Goal: Information Seeking & Learning: Learn about a topic

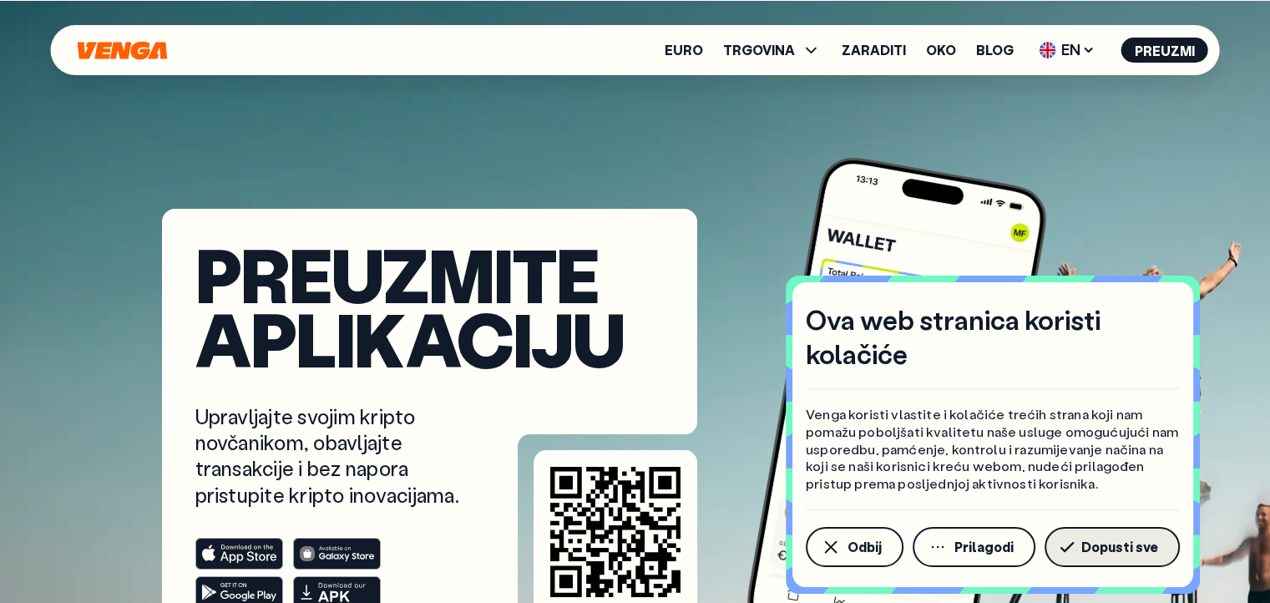
click at [1121, 545] on font "Dopusti sve" at bounding box center [1119, 547] width 77 height 18
click at [1121, 546] on div "Preuzmite aplikaciju Upravljajte svojim kripto novčanikom, obavljajte transakci…" at bounding box center [635, 320] width 1162 height 641
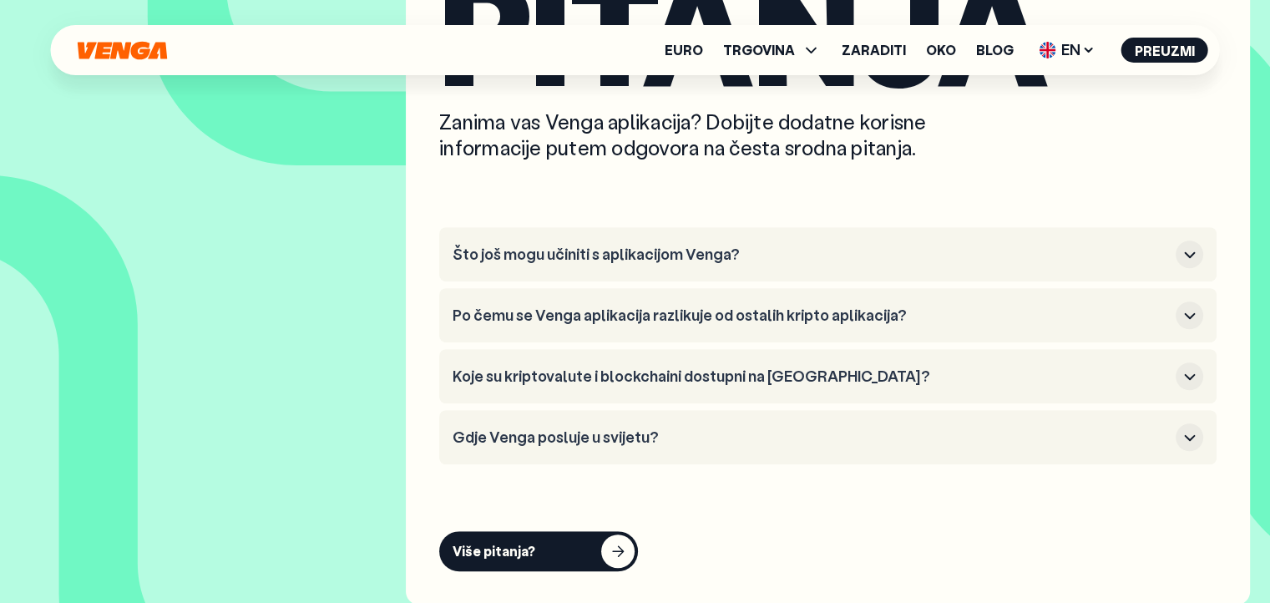
scroll to position [7348, 0]
click at [1193, 325] on icon "button" at bounding box center [1190, 315] width 20 height 20
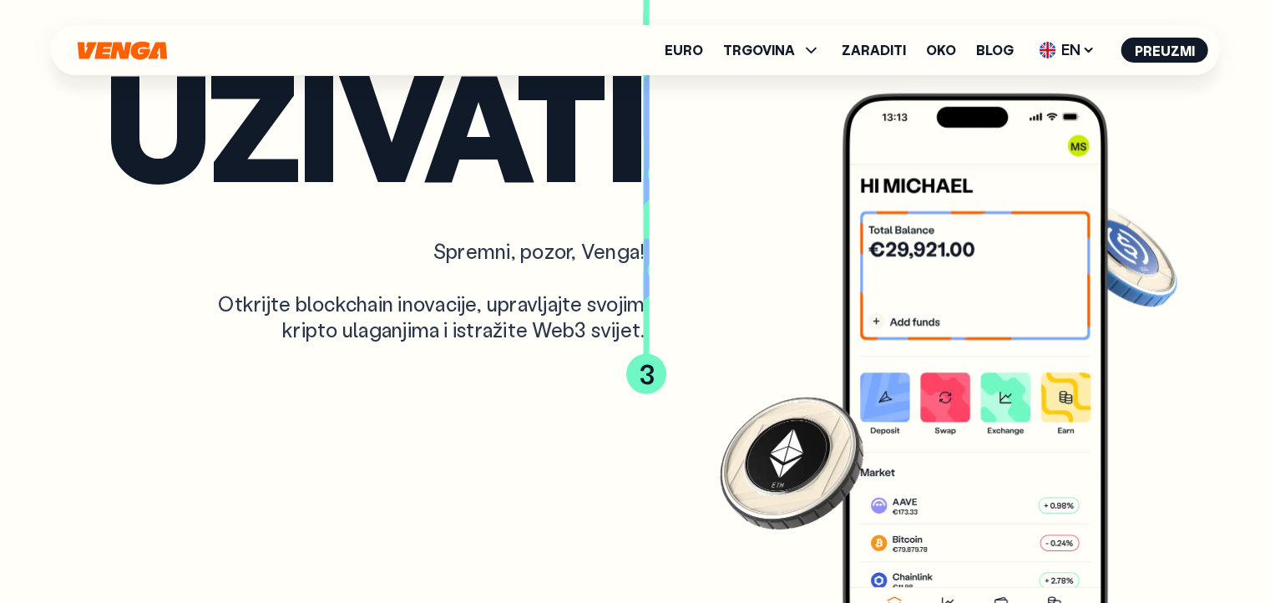
scroll to position [4509, 0]
click at [871, 48] on font "Zaraditi" at bounding box center [874, 50] width 64 height 18
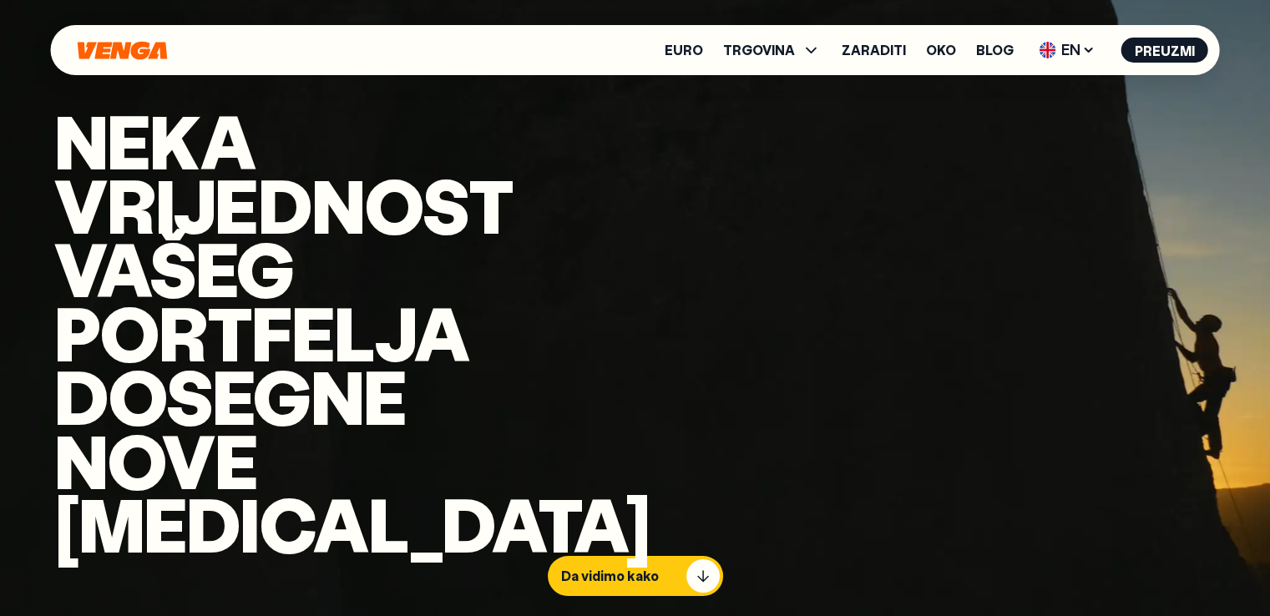
click at [972, 270] on video "Pozadina videa" at bounding box center [635, 308] width 1270 height 616
click at [894, 58] on font "Zaraditi" at bounding box center [874, 50] width 64 height 18
click at [882, 46] on font "Zaraditi" at bounding box center [874, 50] width 64 height 18
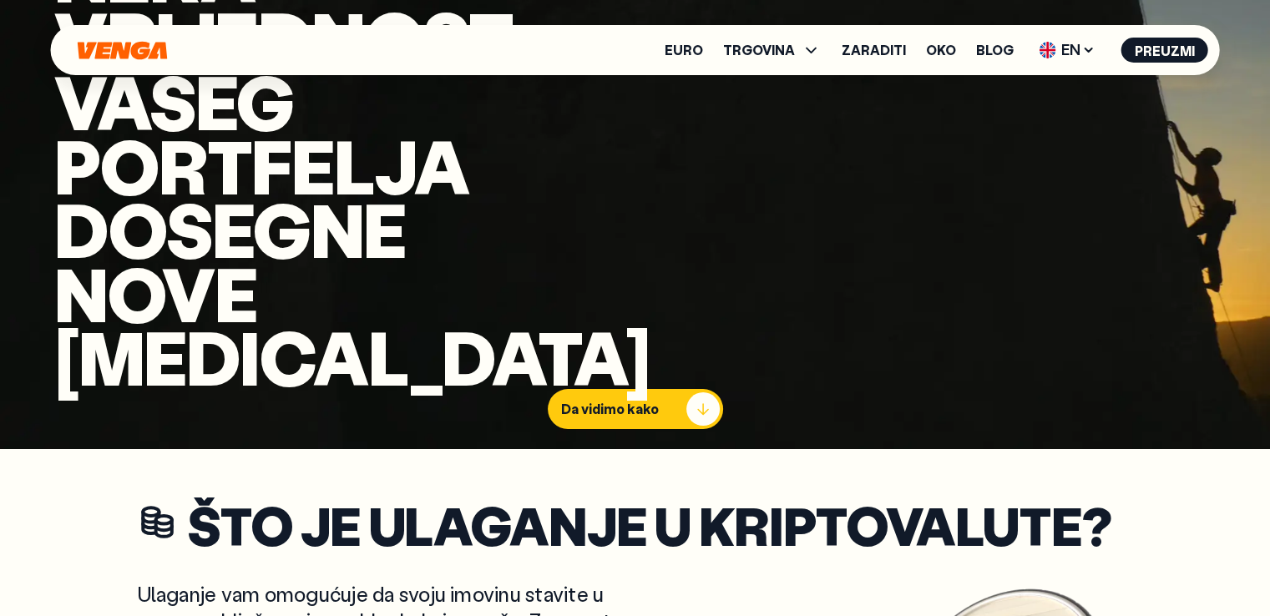
click at [697, 392] on div "button" at bounding box center [702, 408] width 33 height 33
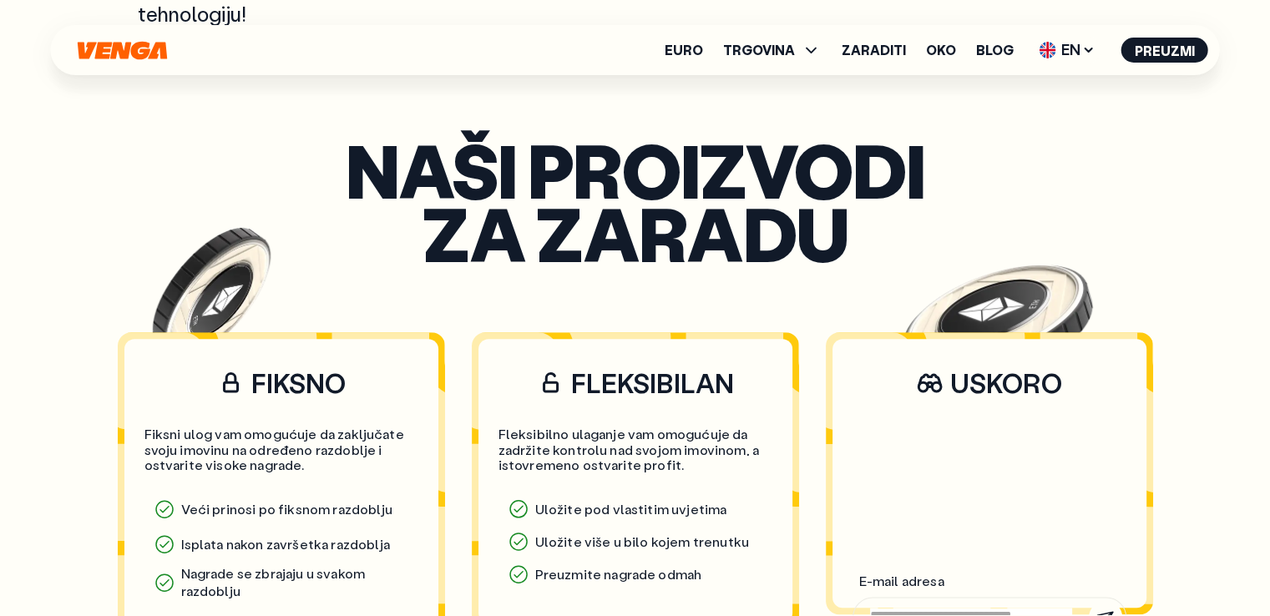
scroll to position [1076, 0]
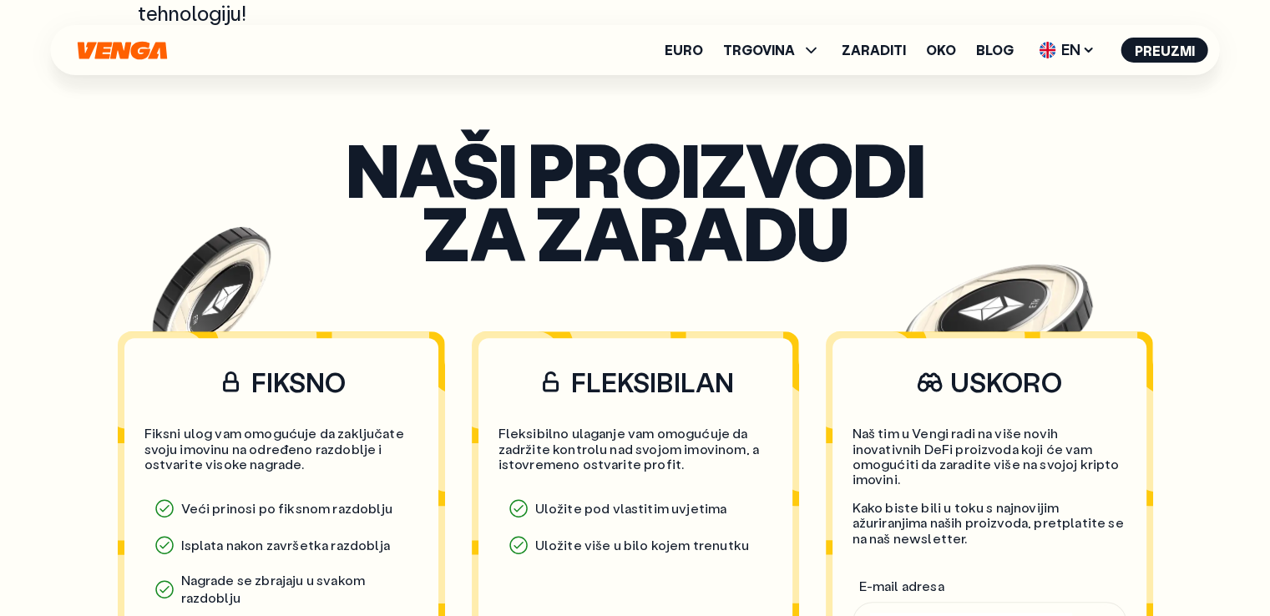
click at [562, 395] on icon at bounding box center [551, 381] width 28 height 27
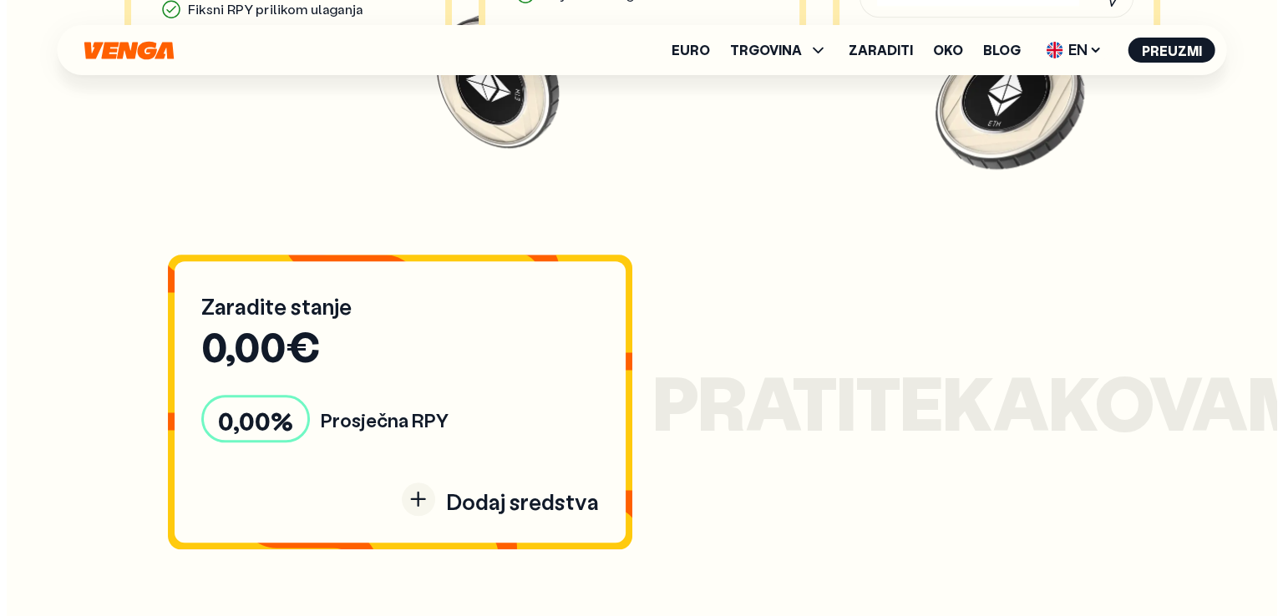
scroll to position [0, 0]
